Goal: Task Accomplishment & Management: Use online tool/utility

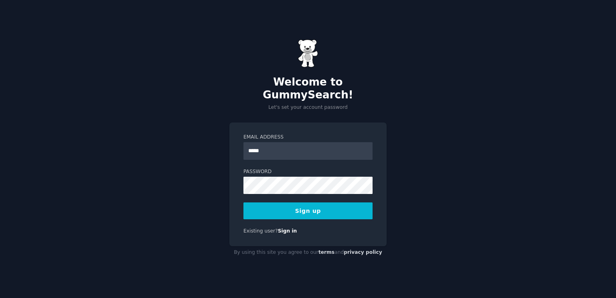
type input "**********"
click at [344, 205] on button "Sign up" at bounding box center [308, 210] width 129 height 17
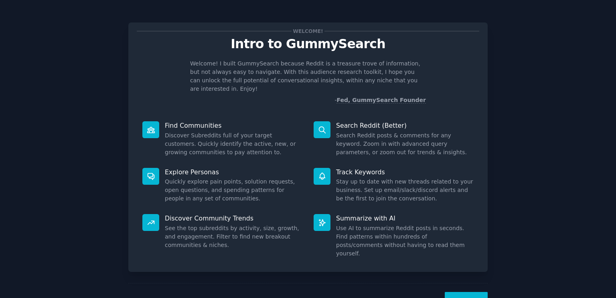
click at [464, 292] on button "Next" at bounding box center [466, 302] width 43 height 20
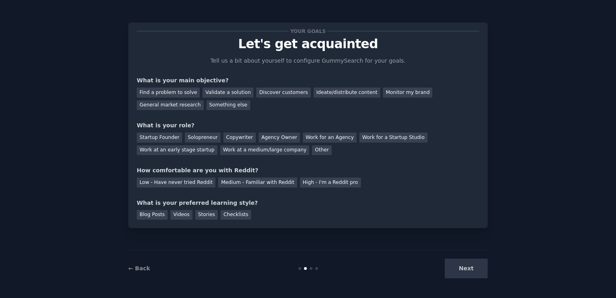
click at [464, 285] on div "← Back Next" at bounding box center [308, 268] width 360 height 37
click at [466, 261] on div "Next" at bounding box center [428, 268] width 120 height 20
click at [460, 268] on div "Next" at bounding box center [428, 268] width 120 height 20
click at [272, 136] on div "Agency Owner" at bounding box center [279, 137] width 41 height 10
click at [171, 183] on div "Low - Have never tried Reddit" at bounding box center [176, 182] width 79 height 10
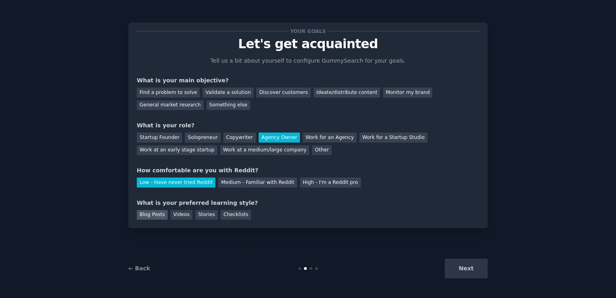
click at [143, 214] on div "Blog Posts" at bounding box center [152, 215] width 31 height 10
click at [151, 93] on div "Find a problem to solve" at bounding box center [168, 92] width 63 height 10
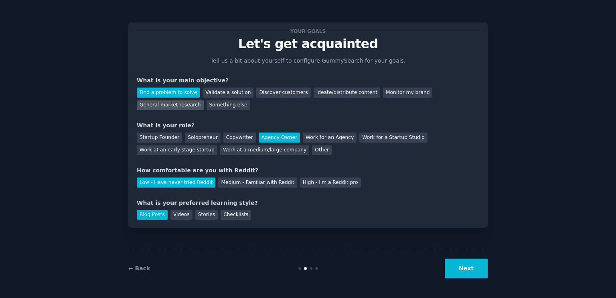
click at [204, 100] on div "General market research" at bounding box center [170, 105] width 67 height 10
click at [170, 85] on div "Find a problem to solve Validate a solution Discover customers Ideate/distribut…" at bounding box center [308, 97] width 343 height 25
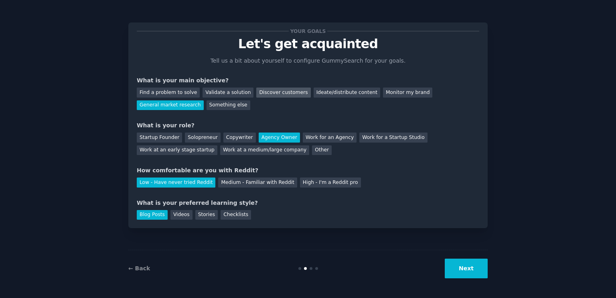
click at [263, 93] on div "Discover customers" at bounding box center [283, 92] width 54 height 10
click at [459, 271] on button "Next" at bounding box center [466, 268] width 43 height 20
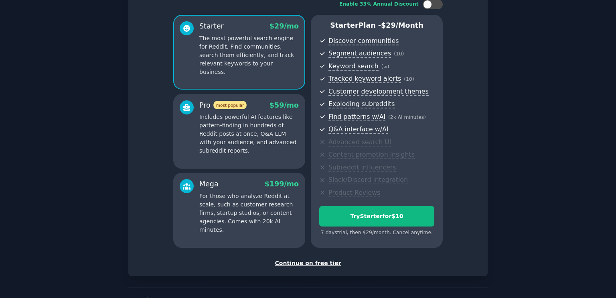
scroll to position [82, 0]
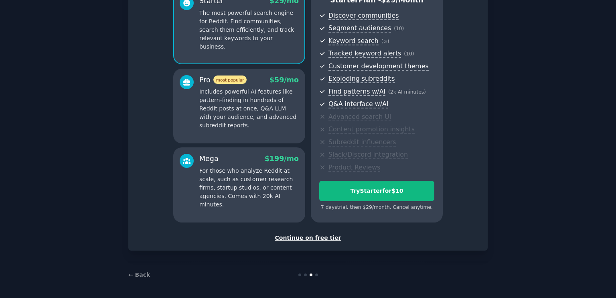
click at [325, 236] on div "Continue on free tier" at bounding box center [308, 238] width 343 height 8
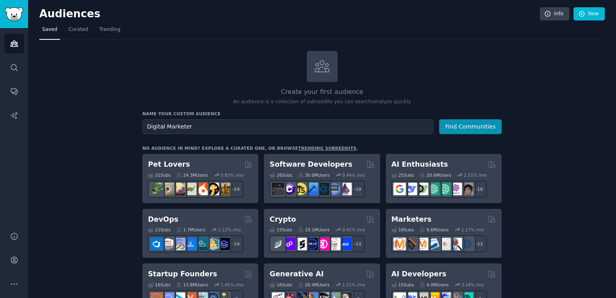
type input "Digital Marketer"
click at [439, 119] on button "Find Communities" at bounding box center [470, 126] width 63 height 15
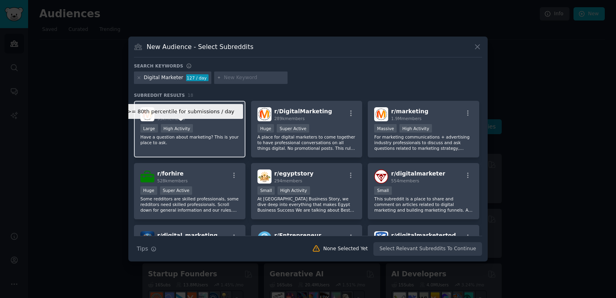
click at [174, 130] on div "High Activity" at bounding box center [177, 128] width 33 height 8
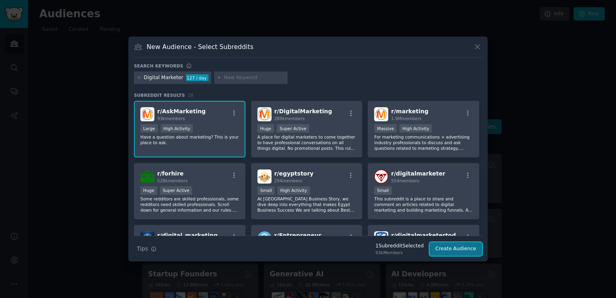
click at [469, 247] on button "Create Audience" at bounding box center [456, 249] width 53 height 14
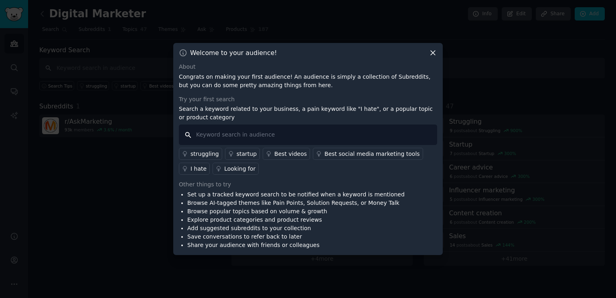
click at [230, 134] on input "text" at bounding box center [308, 134] width 258 height 20
type input "s"
click at [224, 167] on div "Looking for" at bounding box center [239, 169] width 31 height 8
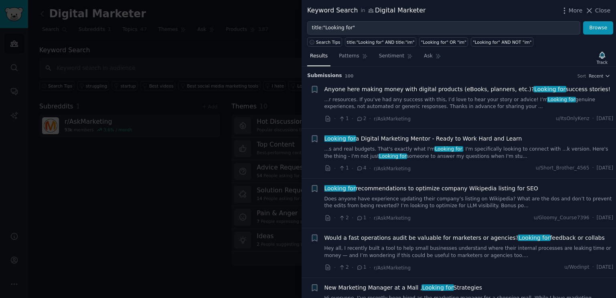
click at [367, 138] on span "Looking for a Digital Marketing Mentor - Ready to Work Hard and Learn" at bounding box center [424, 138] width 198 height 8
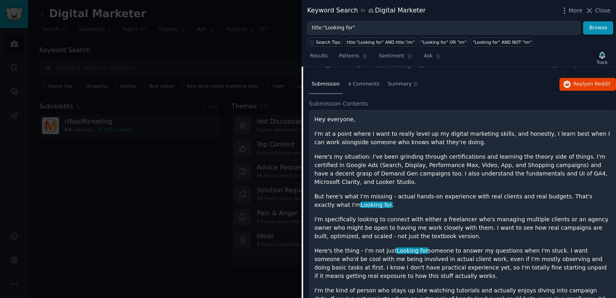
scroll to position [102, 0]
click at [580, 87] on span "Reply on Reddit" at bounding box center [592, 84] width 37 height 7
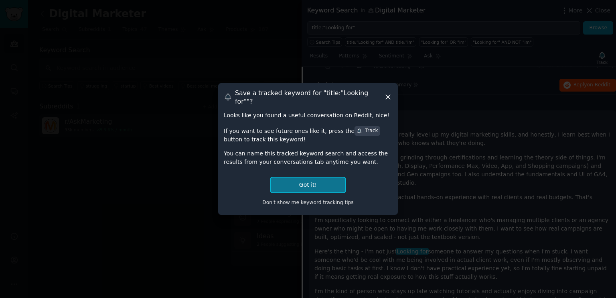
click at [318, 177] on button "Got it!" at bounding box center [308, 184] width 75 height 15
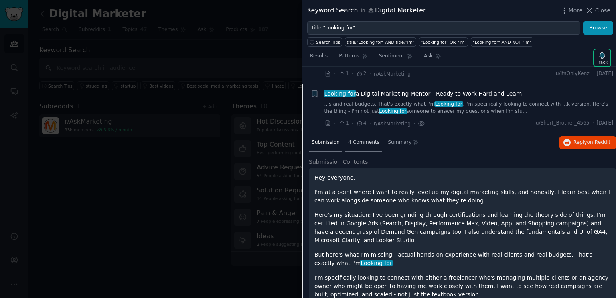
scroll to position [0, 0]
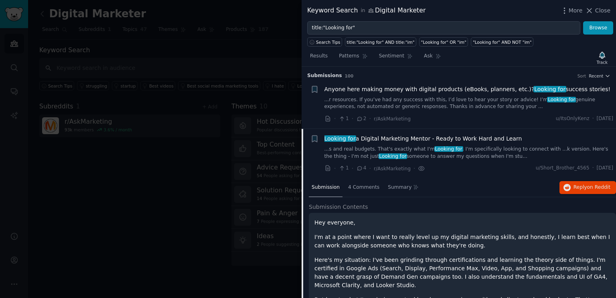
click at [328, 190] on div "Submission" at bounding box center [326, 187] width 34 height 19
click at [374, 136] on span "Looking for a Digital Marketing Mentor - Ready to Work Hard and Learn" at bounding box center [424, 138] width 198 height 8
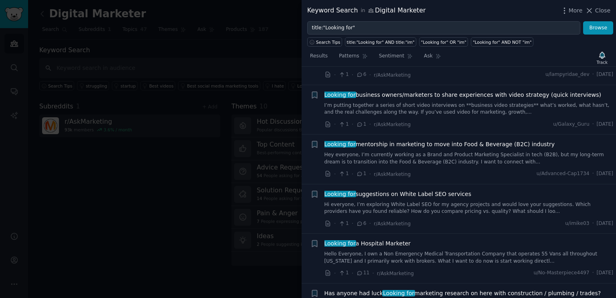
scroll to position [303, 0]
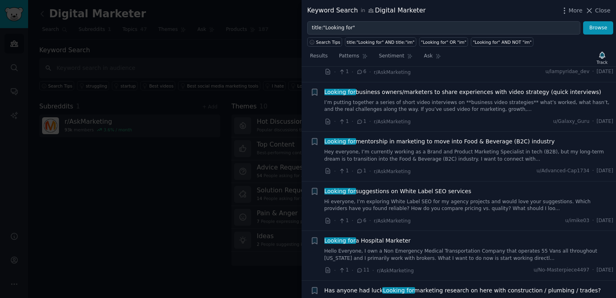
click at [378, 241] on span "Looking for a Hospital Marketer" at bounding box center [368, 240] width 86 height 8
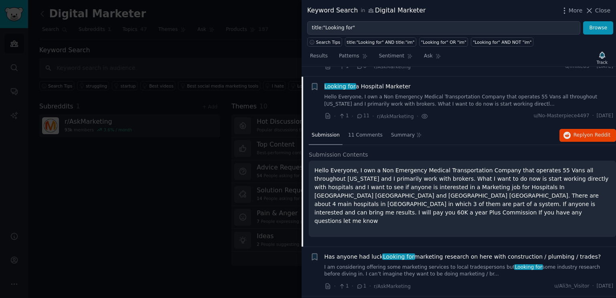
scroll to position [466, 0]
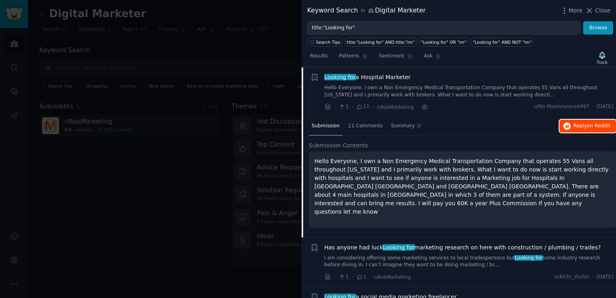
click at [590, 124] on span "on Reddit" at bounding box center [599, 126] width 23 height 6
click at [333, 125] on span "Submission" at bounding box center [326, 125] width 28 height 7
click at [385, 75] on span "Looking for a Hospital Marketer" at bounding box center [368, 77] width 86 height 8
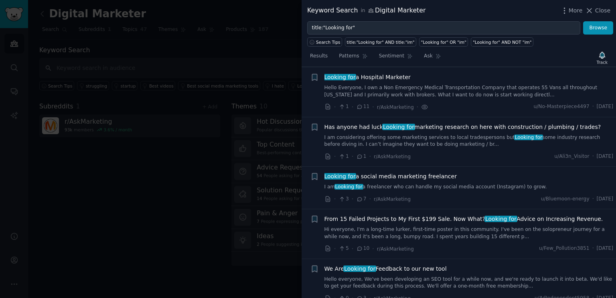
click at [430, 175] on span "Looking for a social media marketing freelancer" at bounding box center [391, 176] width 132 height 8
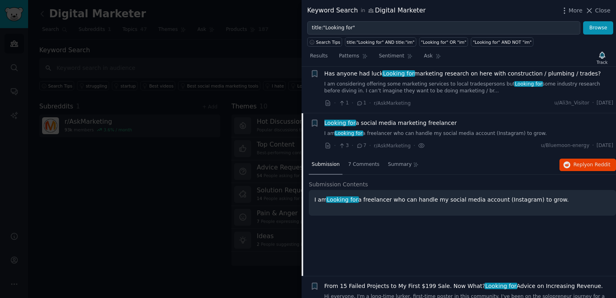
scroll to position [565, 0]
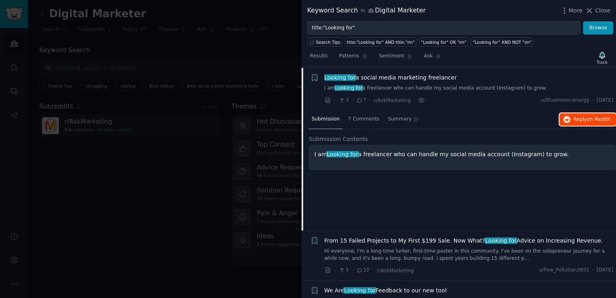
click at [595, 117] on span "on Reddit" at bounding box center [599, 119] width 23 height 6
